Goal: Task Accomplishment & Management: Manage account settings

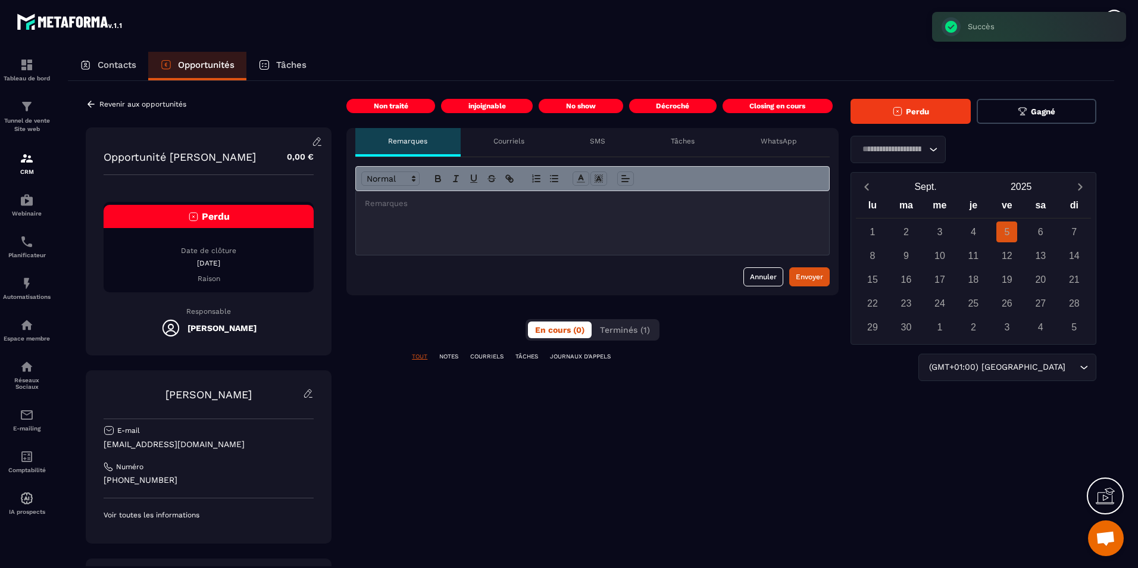
click at [950, 111] on button "Perdu" at bounding box center [910, 111] width 120 height 25
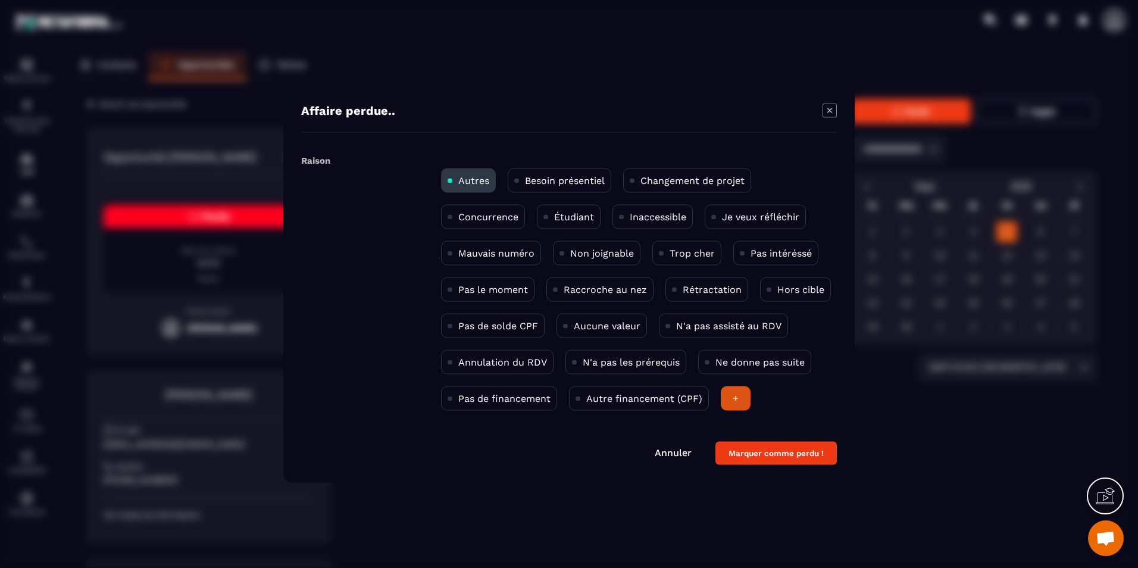
click at [958, 196] on div "Modal window" at bounding box center [569, 284] width 1138 height 568
click at [1026, 422] on div "Modal window" at bounding box center [569, 284] width 1138 height 568
click at [614, 474] on div "Affaire [PERSON_NAME].. Raison Autres Besoin présentiel Changement de projet Co…" at bounding box center [568, 284] width 571 height 397
click at [675, 456] on link "Annuler" at bounding box center [673, 452] width 37 height 11
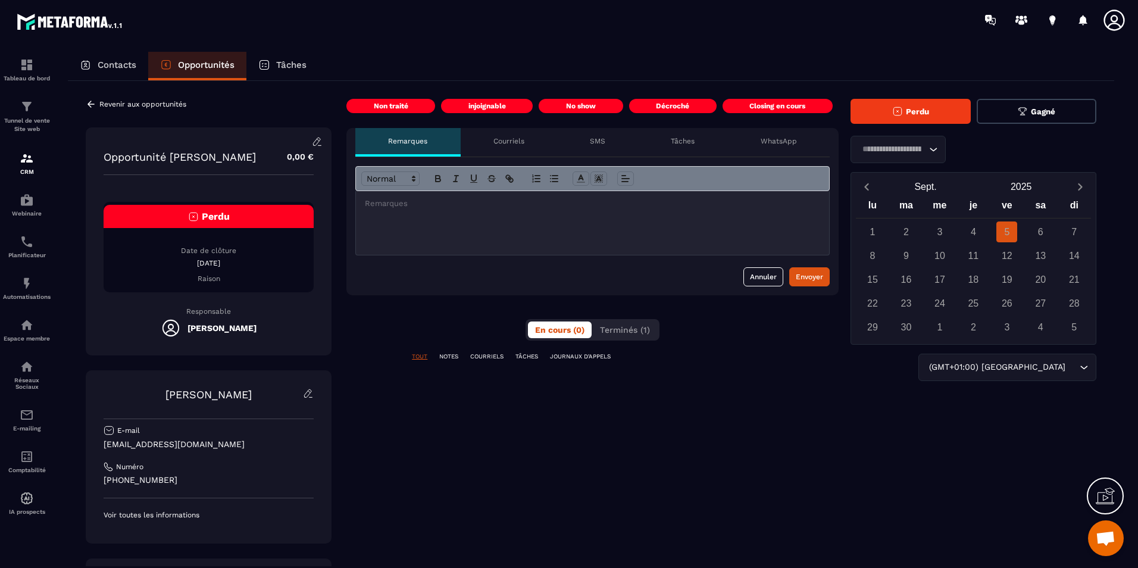
click at [462, 101] on div "injoignable" at bounding box center [487, 106] width 92 height 14
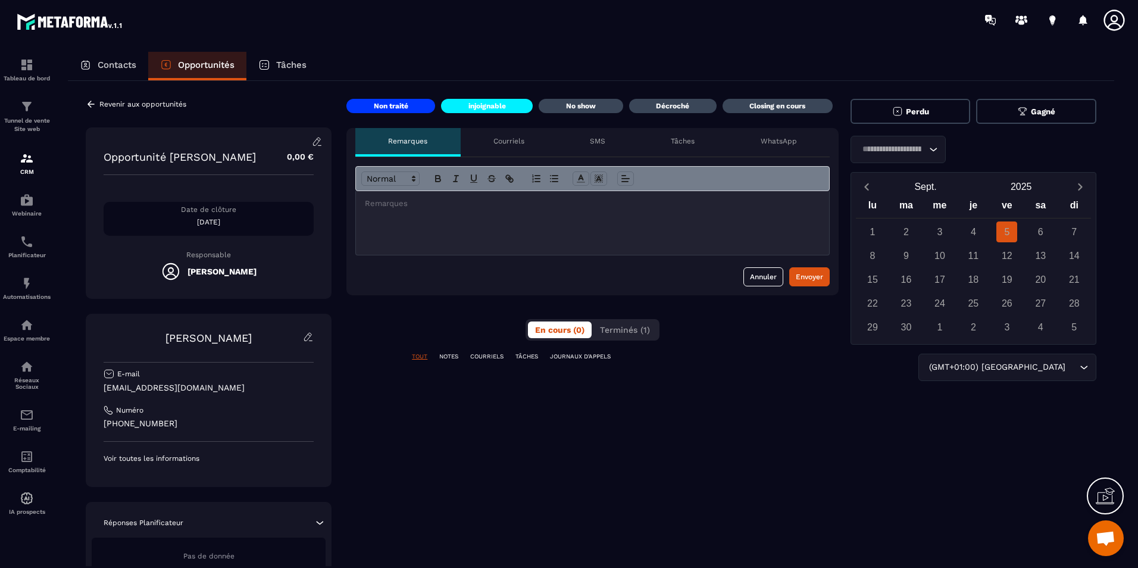
click at [129, 105] on p "Revenir aux opportunités" at bounding box center [142, 104] width 87 height 8
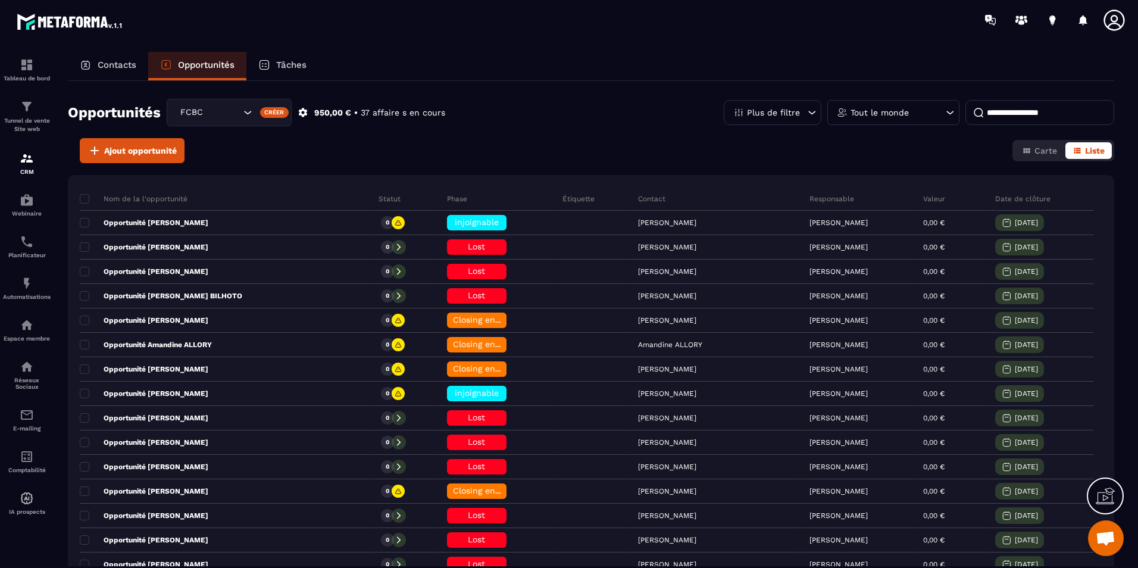
click at [104, 64] on p "Contacts" at bounding box center [117, 65] width 39 height 11
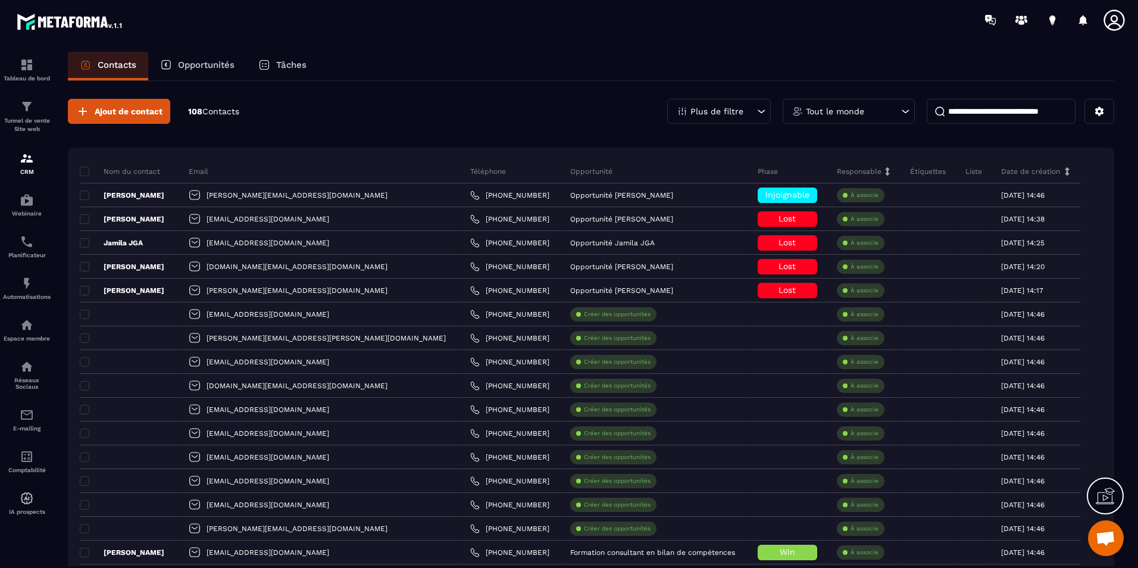
click at [943, 112] on input at bounding box center [1000, 111] width 149 height 25
paste input "**********"
type input "**********"
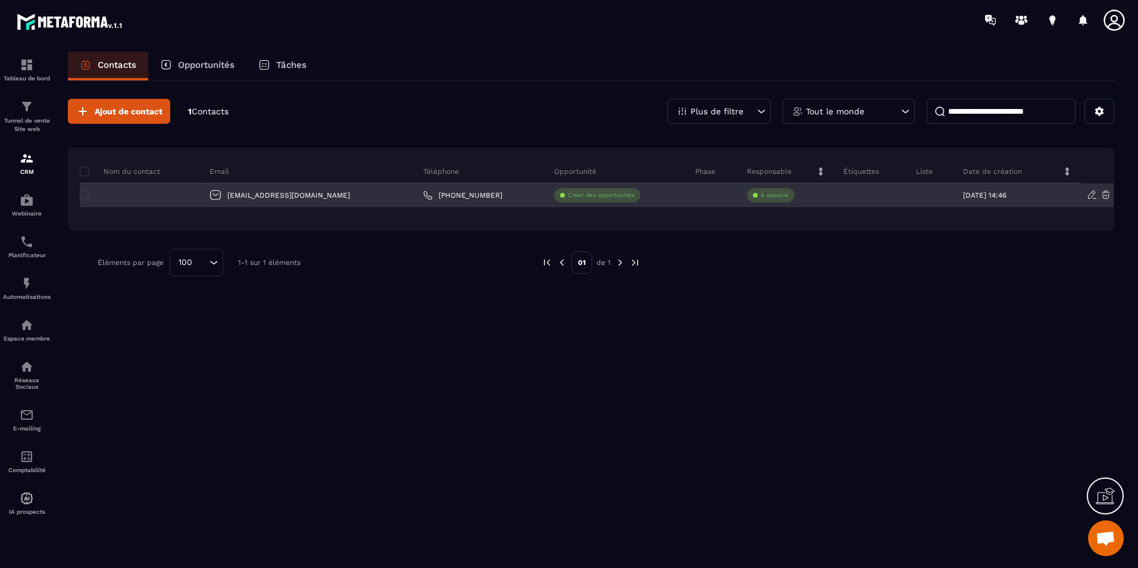
click at [184, 199] on div at bounding box center [140, 195] width 121 height 24
